Goal: Task Accomplishment & Management: Complete application form

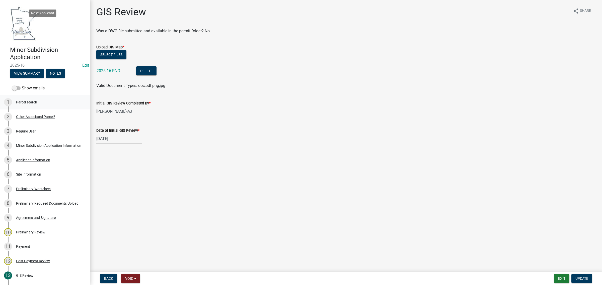
scroll to position [90, 0]
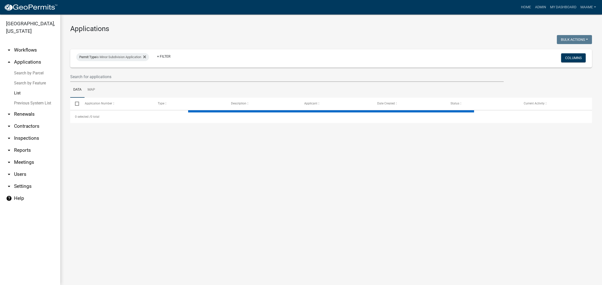
select select "3: 100"
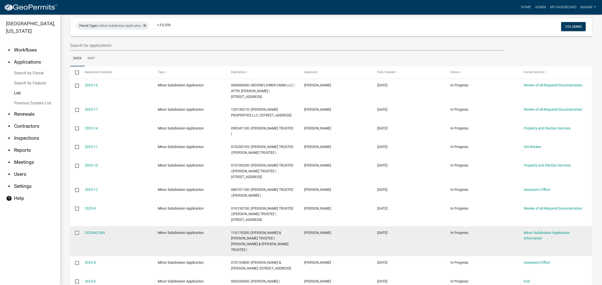
scroll to position [63, 0]
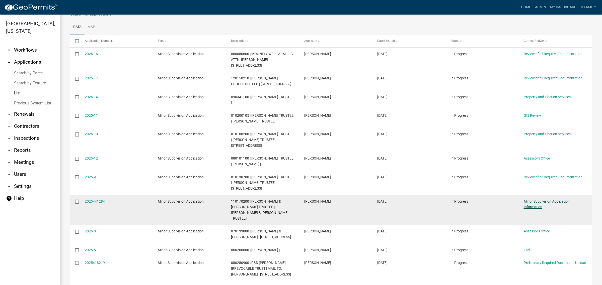
click at [538, 201] on link "Minor Subdivision Application Information" at bounding box center [546, 205] width 46 height 10
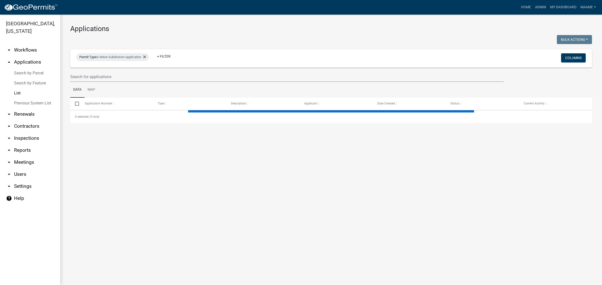
select select "3: 100"
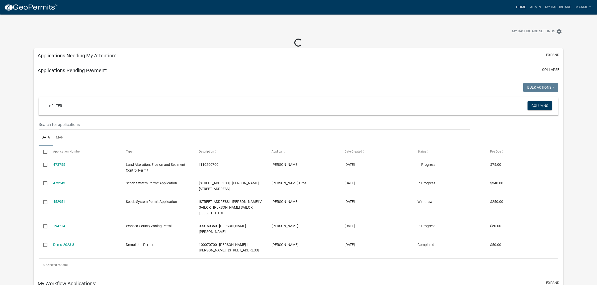
click at [522, 7] on link "Home" at bounding box center [521, 8] width 14 height 10
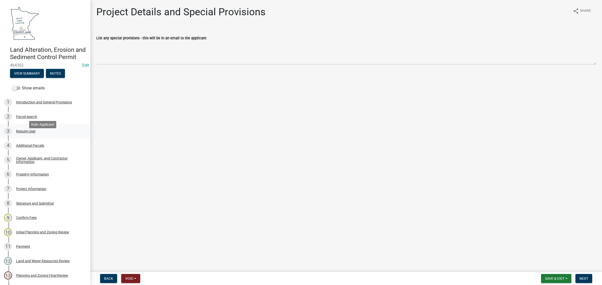
click at [24, 135] on div "3 Require User" at bounding box center [43, 131] width 78 height 8
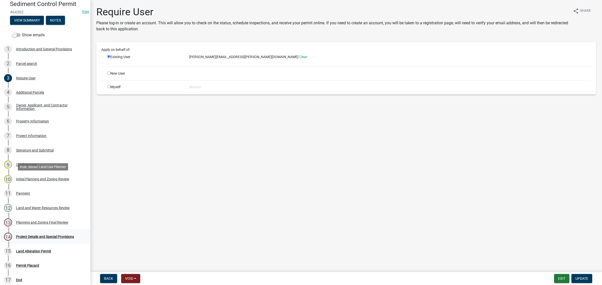
scroll to position [115, 0]
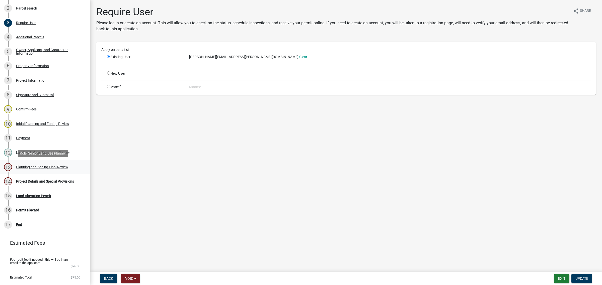
click at [23, 168] on div "Planning and Zoning Final Review" at bounding box center [42, 167] width 52 height 4
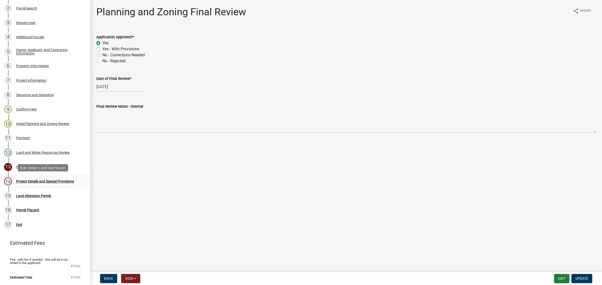
click at [27, 181] on div "Project Details and Special Provisions" at bounding box center [45, 182] width 58 height 4
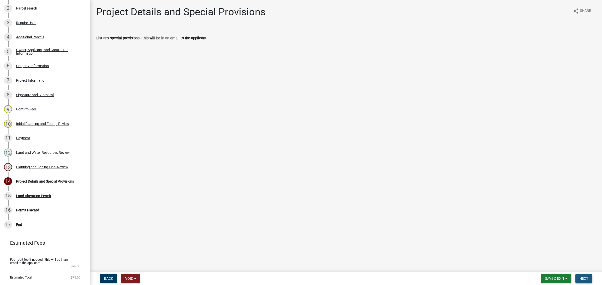
click at [587, 280] on span "Next" at bounding box center [583, 279] width 9 height 4
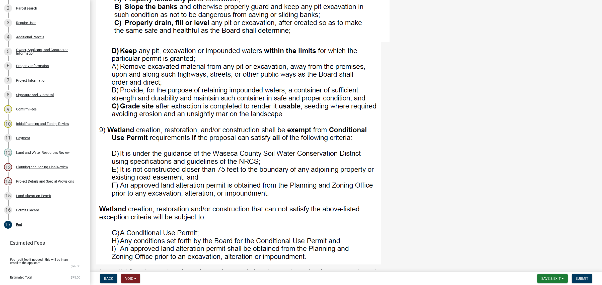
scroll to position [514, 0]
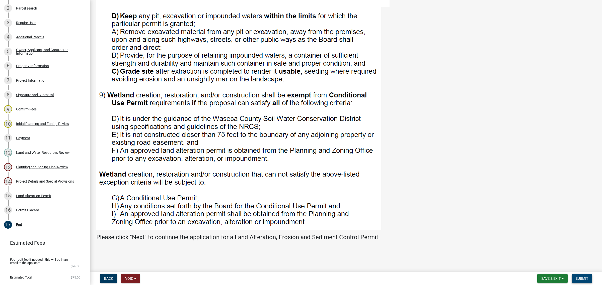
click at [579, 280] on span "Submit" at bounding box center [581, 279] width 13 height 4
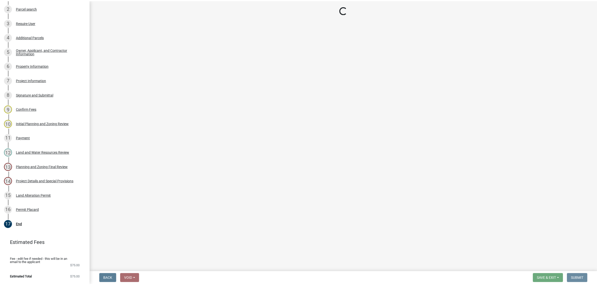
scroll to position [0, 0]
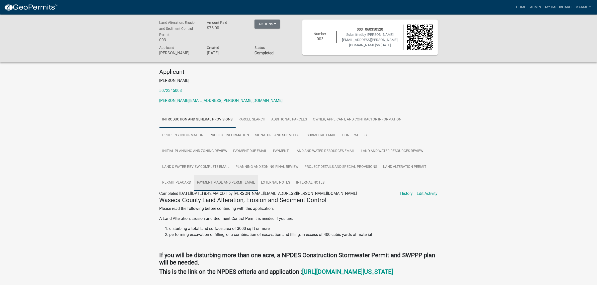
click at [228, 181] on link "Payment Made and Permit Email" at bounding box center [226, 183] width 64 height 16
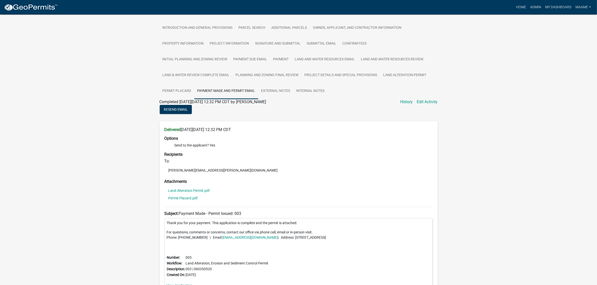
scroll to position [34, 0]
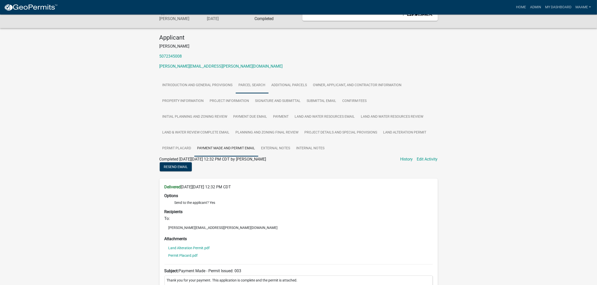
click at [255, 86] on link "Parcel search" at bounding box center [252, 85] width 33 height 16
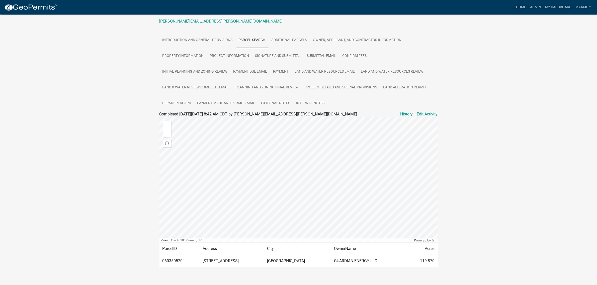
scroll to position [85, 0]
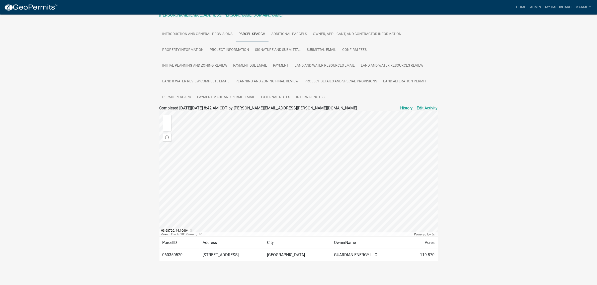
click at [171, 253] on td "060350520" at bounding box center [179, 255] width 40 height 12
copy td "060350520"
click at [225, 98] on link "Payment Made and Permit Email" at bounding box center [226, 98] width 64 height 16
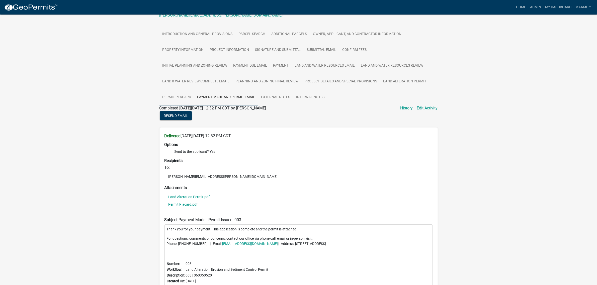
click at [173, 98] on link "Permit Placard" at bounding box center [176, 98] width 35 height 16
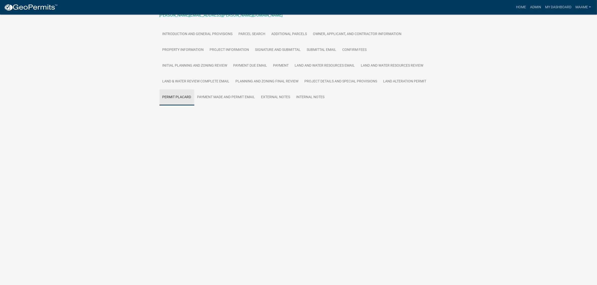
scroll to position [15, 0]
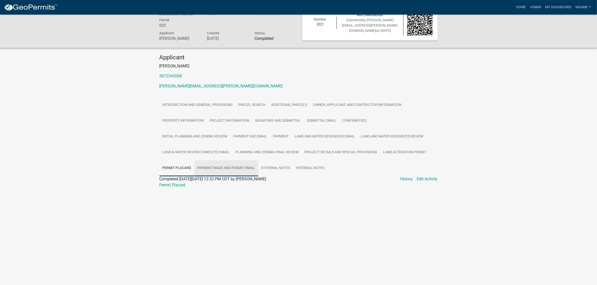
click at [208, 169] on link "Payment Made and Permit Email" at bounding box center [226, 168] width 64 height 16
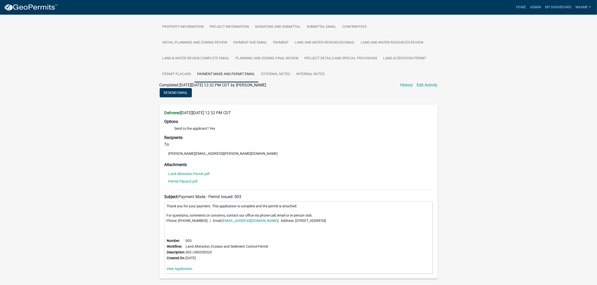
scroll to position [128, 0]
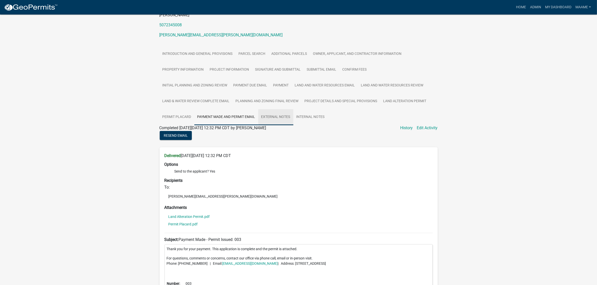
click at [280, 115] on link "External Notes" at bounding box center [275, 117] width 35 height 16
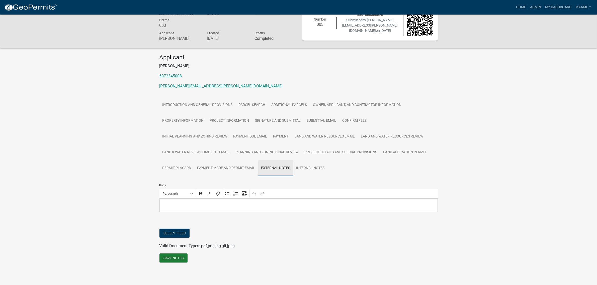
scroll to position [15, 0]
click at [305, 169] on link "Internal Notes" at bounding box center [310, 168] width 34 height 16
click at [166, 164] on link "Permit Placard" at bounding box center [176, 168] width 35 height 16
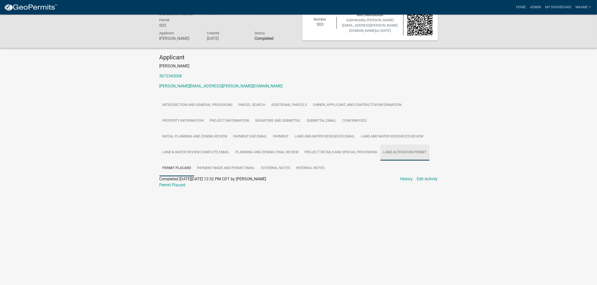
click at [400, 147] on link "Land Alteration Permit" at bounding box center [404, 153] width 49 height 16
click at [209, 169] on link "Payment Made and Permit Email" at bounding box center [226, 168] width 64 height 16
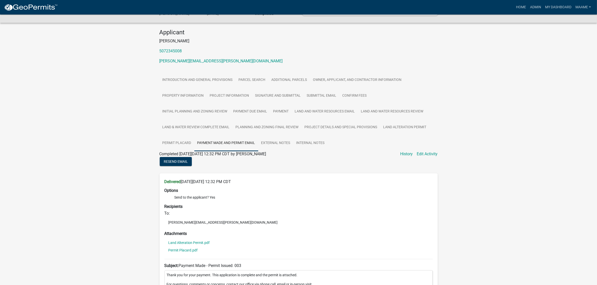
scroll to position [77, 0]
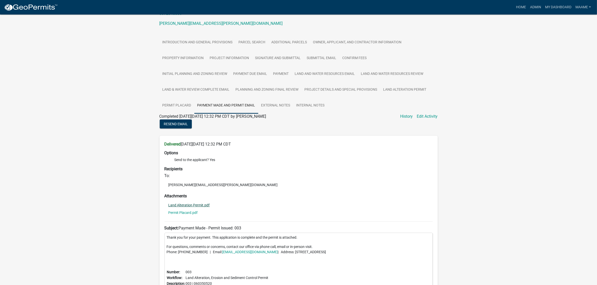
click at [186, 204] on link "Land Alteration Permit.pdf" at bounding box center [188, 206] width 41 height 4
click at [174, 213] on link "Permit Placard.pdf" at bounding box center [182, 213] width 29 height 4
click at [531, 5] on link "Admin" at bounding box center [535, 8] width 15 height 10
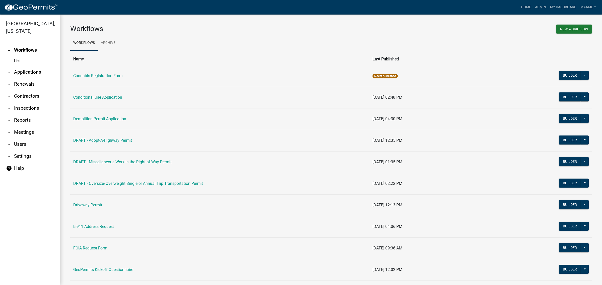
click at [30, 73] on link "arrow_drop_down Applications" at bounding box center [30, 72] width 60 height 12
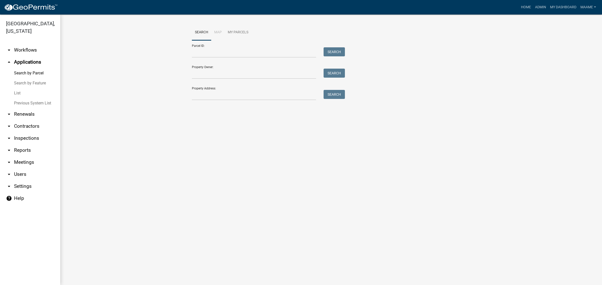
click at [20, 93] on link "List" at bounding box center [30, 93] width 60 height 10
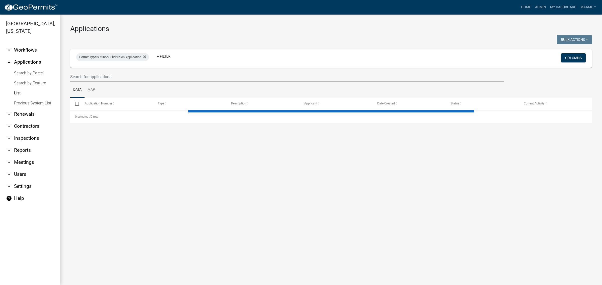
select select "3: 100"
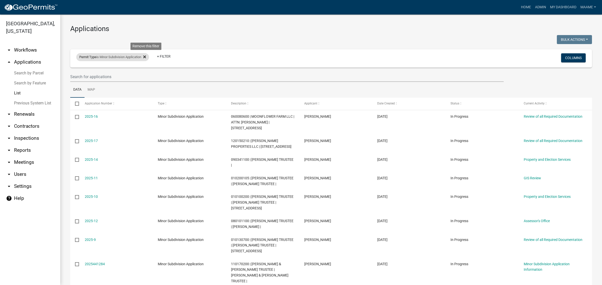
click at [146, 56] on icon at bounding box center [144, 57] width 3 height 4
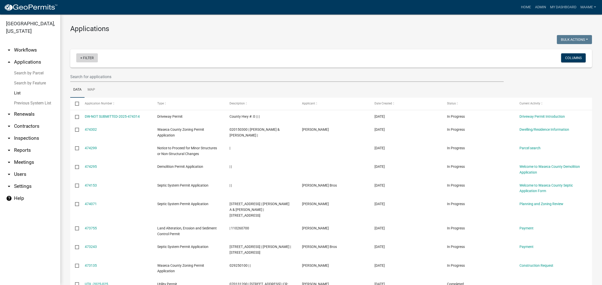
click at [78, 58] on link "+ Filter" at bounding box center [87, 57] width 22 height 9
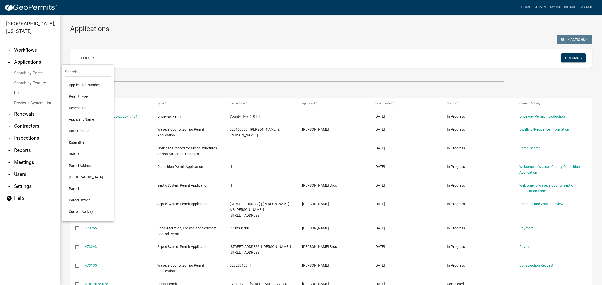
click at [78, 96] on li "Permit Type" at bounding box center [88, 97] width 46 height 12
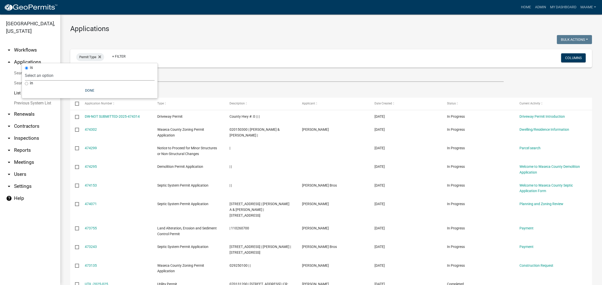
click at [79, 72] on select "Select an option Cannabis Registration Form Conditional Use Application Demolit…" at bounding box center [90, 75] width 130 height 10
select select "116006b2-af7b-4883-bf02-13ed1f1297bb"
click at [42, 70] on select "Select an option Cannabis Registration Form Conditional Use Application Demolit…" at bounding box center [90, 75] width 130 height 10
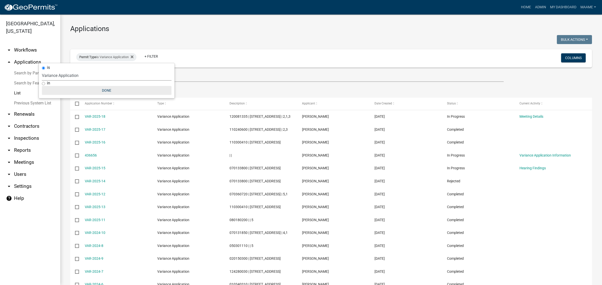
click at [106, 86] on button "Done" at bounding box center [107, 90] width 130 height 9
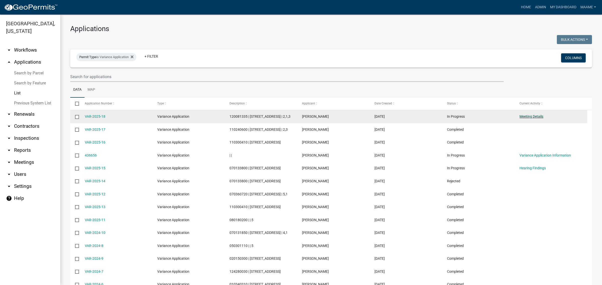
click at [539, 115] on link "Meeting Details" at bounding box center [531, 117] width 24 height 4
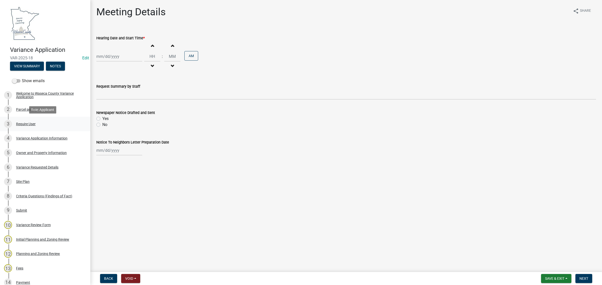
click at [20, 123] on div "Require User" at bounding box center [26, 124] width 20 height 4
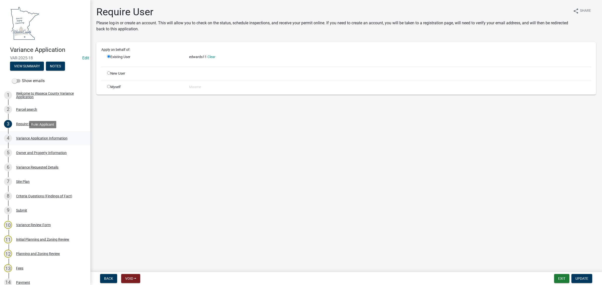
click at [26, 137] on div "Variance Application Information" at bounding box center [41, 139] width 51 height 4
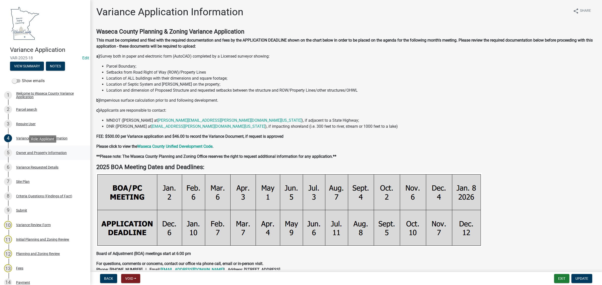
click at [18, 157] on link "5 Owner and Property Information" at bounding box center [45, 153] width 90 height 15
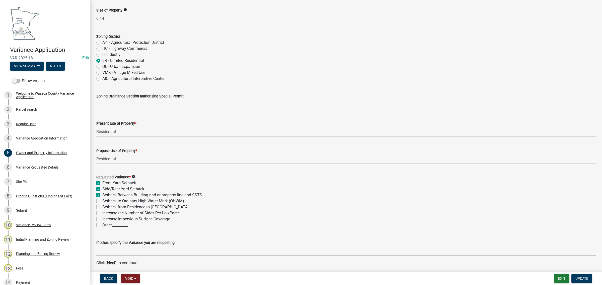
scroll to position [463, 0]
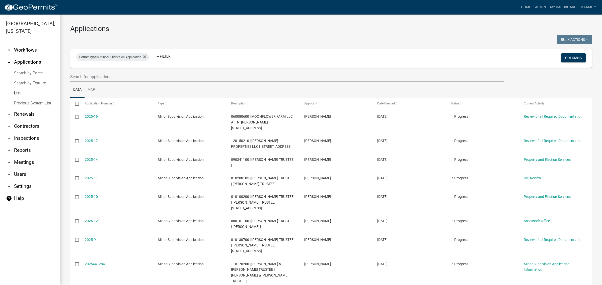
select select "3: 100"
click at [146, 57] on icon at bounding box center [144, 56] width 3 height 3
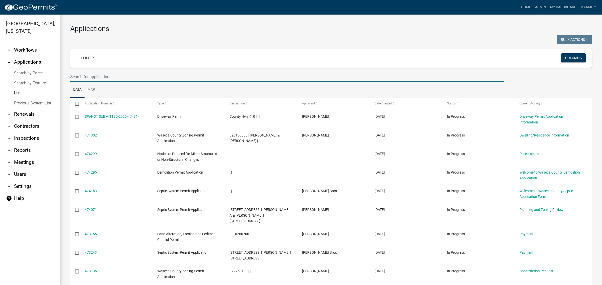
click at [107, 77] on input "text" at bounding box center [286, 77] width 433 height 10
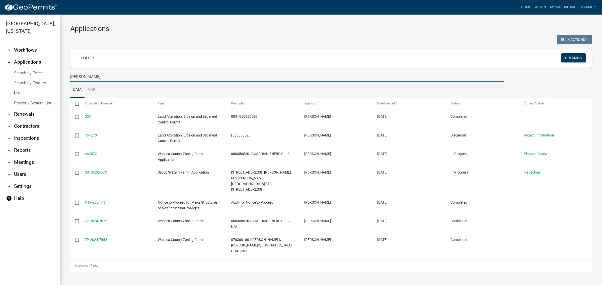
type input "leann"
